Goal: Submit feedback/report problem

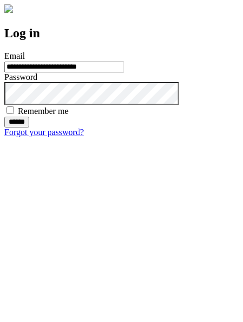
type input "**********"
click at [29, 127] on input "******" at bounding box center [16, 122] width 25 height 11
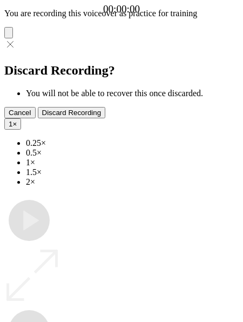
type input "**********"
